Goal: Navigation & Orientation: Find specific page/section

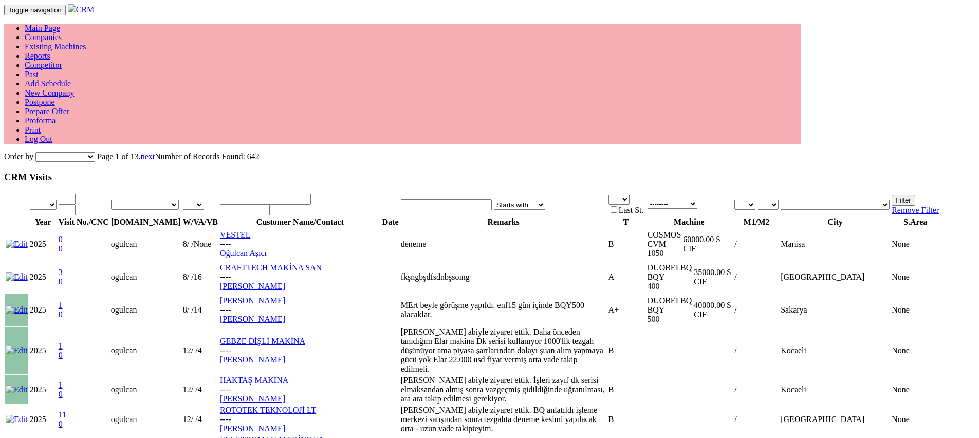
click at [60, 24] on link "Main Page" at bounding box center [42, 28] width 35 height 9
click at [62, 33] on link "Companies" at bounding box center [43, 37] width 37 height 9
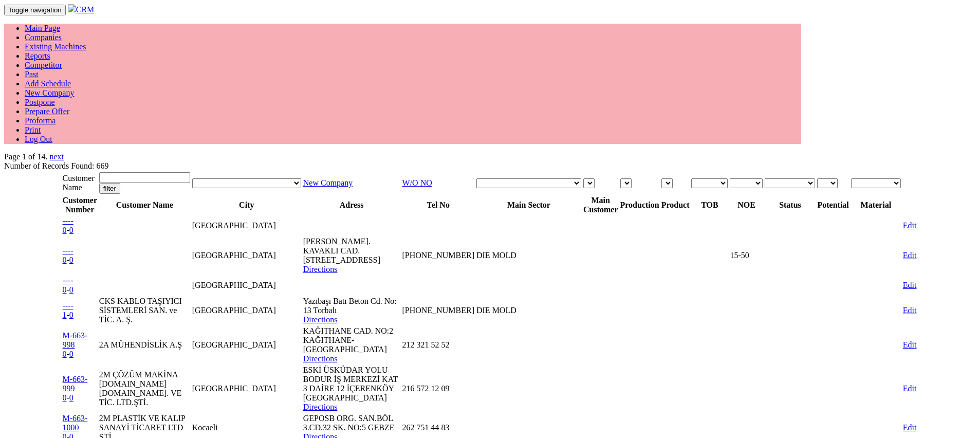
click at [86, 42] on link "Existing Machines" at bounding box center [56, 46] width 62 height 9
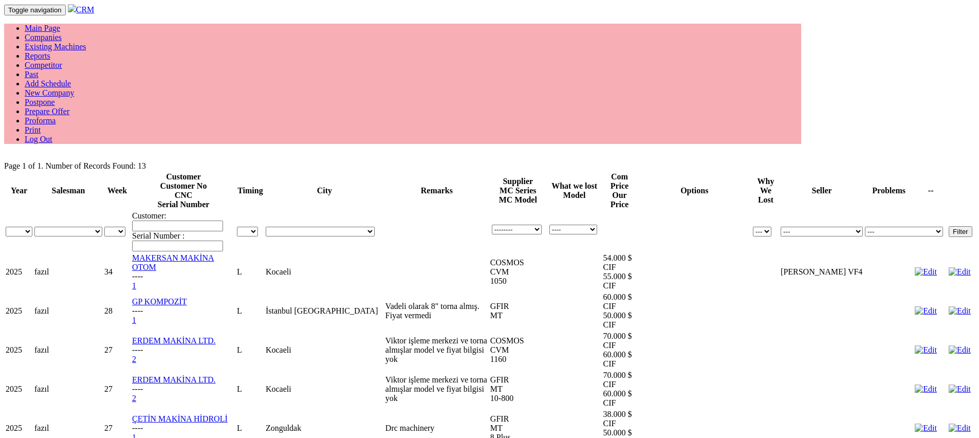
click at [62, 33] on link "Companies" at bounding box center [43, 37] width 37 height 9
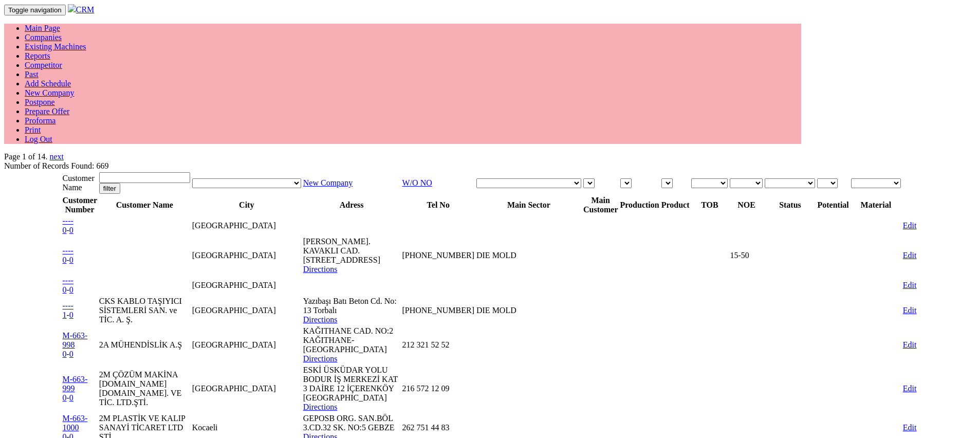
click at [52, 135] on link "Log Out" at bounding box center [39, 139] width 28 height 9
